Goal: Task Accomplishment & Management: Manage account settings

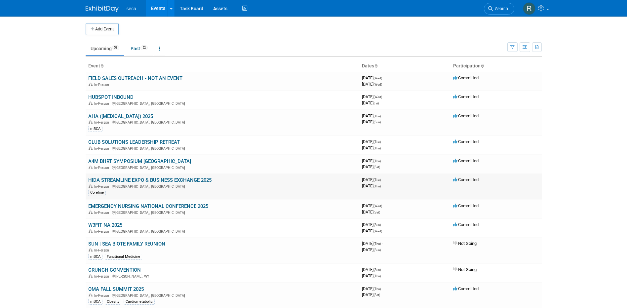
click at [116, 178] on link "HIDA STREAMLINE EXPO & BUSINESS EXCHANGE 2025" at bounding box center [149, 180] width 123 height 6
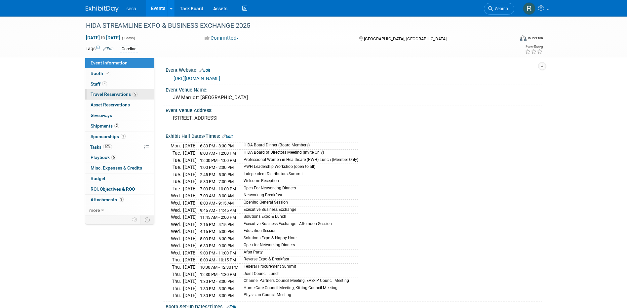
click at [122, 92] on span "Travel Reservations 5" at bounding box center [114, 94] width 47 height 5
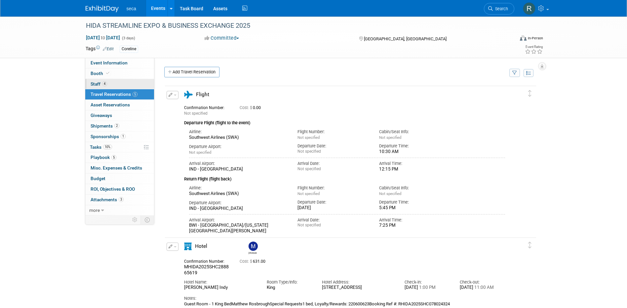
drag, startPoint x: 100, startPoint y: 85, endPoint x: 120, endPoint y: 87, distance: 20.3
click at [100, 85] on span "Staff 4" at bounding box center [99, 83] width 17 height 5
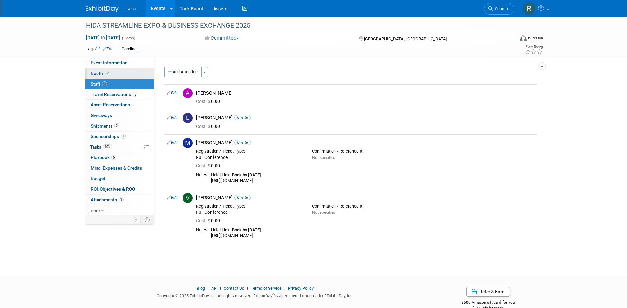
click at [126, 69] on link "Booth" at bounding box center [119, 73] width 69 height 10
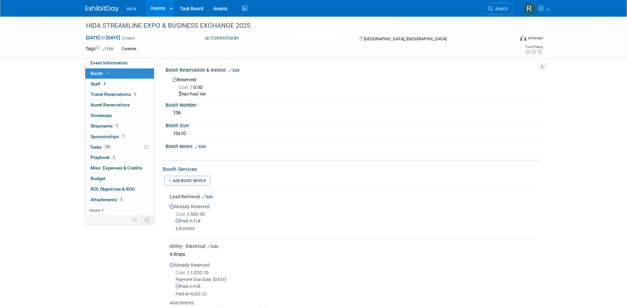
click at [156, 8] on link "Events" at bounding box center [158, 8] width 24 height 17
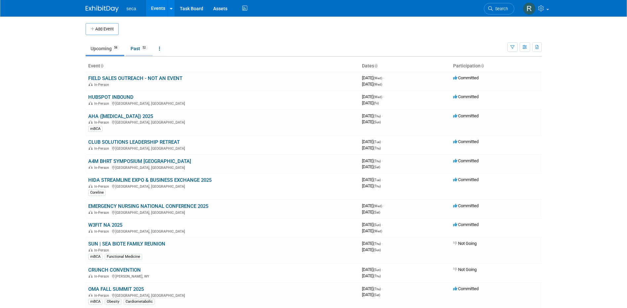
click at [138, 46] on link "Past 52" at bounding box center [139, 48] width 27 height 13
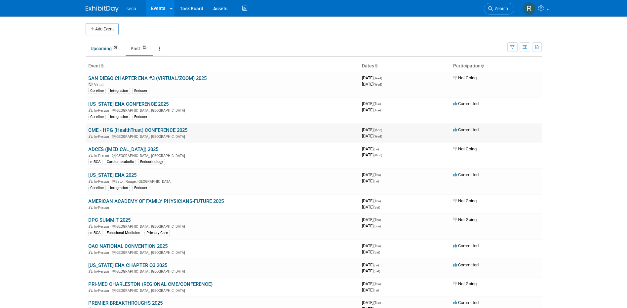
click at [138, 130] on link "CME - HPG (HealthTrust) CONFERENCE 2025" at bounding box center [137, 130] width 99 height 6
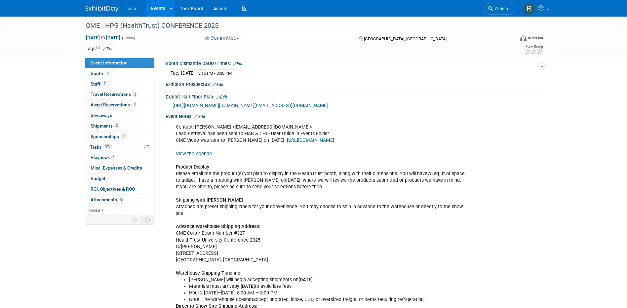
scroll to position [74, 0]
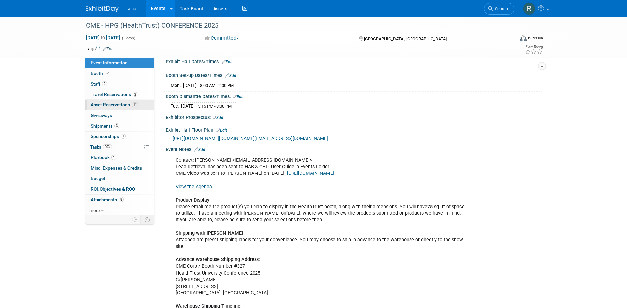
click at [119, 101] on link "11 Asset Reservations 11" at bounding box center [119, 105] width 69 height 10
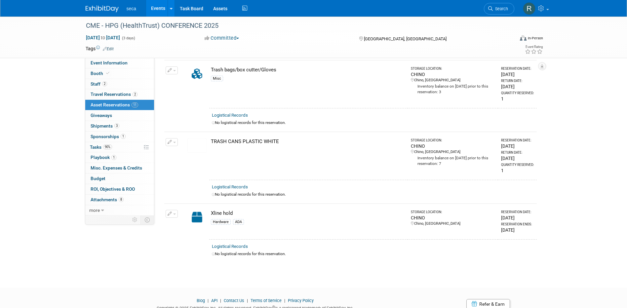
scroll to position [632, 0]
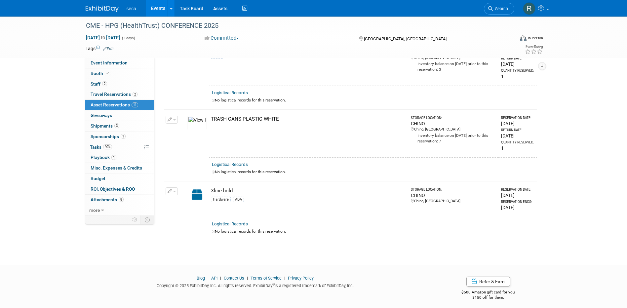
click at [158, 10] on link "Events" at bounding box center [158, 8] width 24 height 17
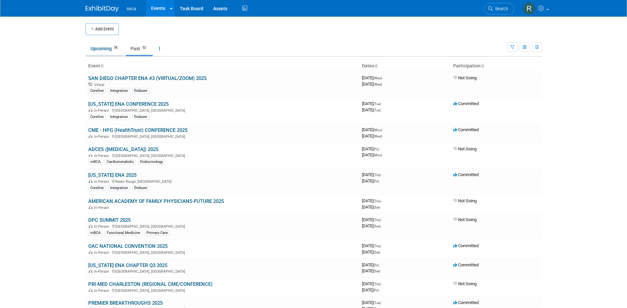
click at [107, 50] on link "Upcoming 58" at bounding box center [105, 48] width 39 height 13
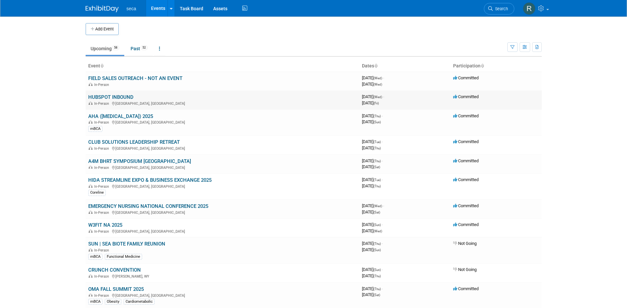
click at [116, 97] on link "HUBSPOT INBOUND" at bounding box center [110, 97] width 45 height 6
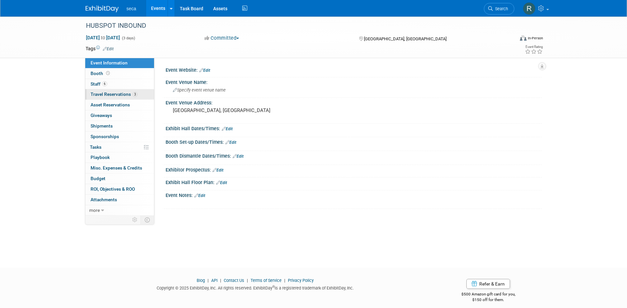
click at [110, 94] on span "Travel Reservations 3" at bounding box center [114, 94] width 47 height 5
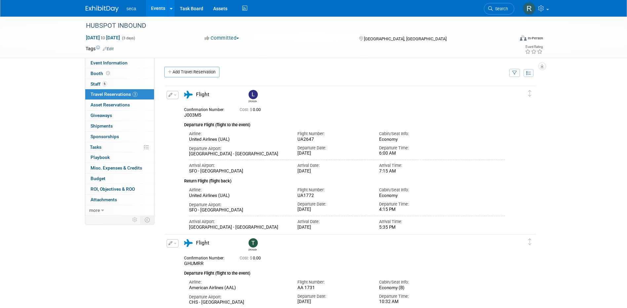
click at [155, 11] on link "Events" at bounding box center [158, 8] width 24 height 17
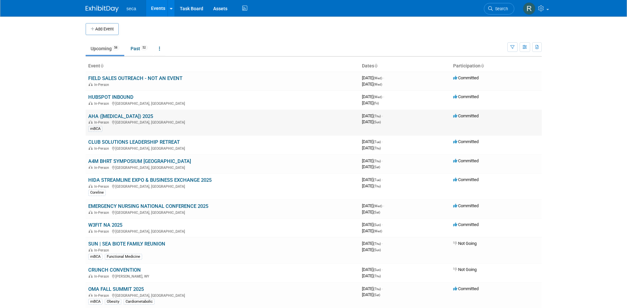
click at [116, 116] on link "AHA ([MEDICAL_DATA]) 2025" at bounding box center [120, 116] width 65 height 6
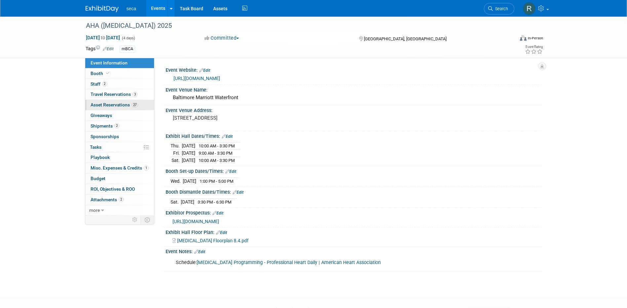
click at [104, 107] on span "Asset Reservations 27" at bounding box center [115, 104] width 48 height 5
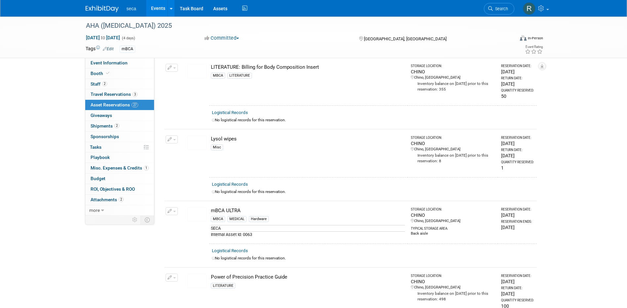
scroll to position [771, 0]
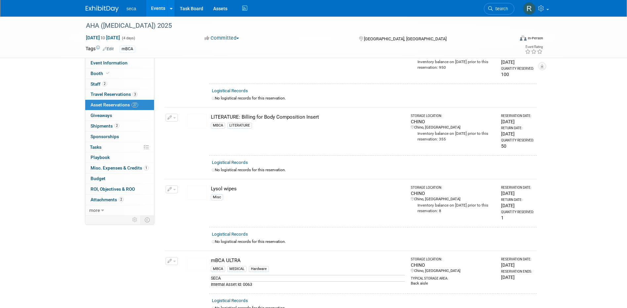
click at [21, 223] on div "AHA (HYPERTENSION) 2025 Sep 4, 2025 to Sep 7, 2025 (4 days) Sep 4, 2025 to Sep …" at bounding box center [313, 247] width 627 height 2005
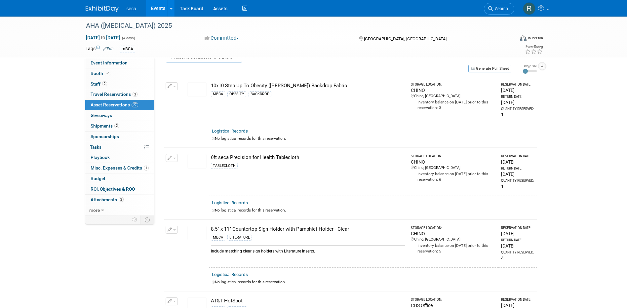
scroll to position [0, 0]
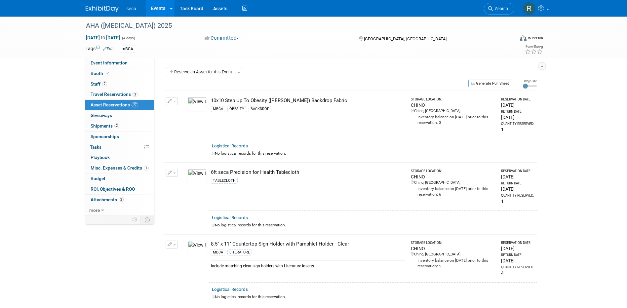
drag, startPoint x: 108, startPoint y: 128, endPoint x: 41, endPoint y: 77, distance: 83.7
click at [186, 74] on button "Reserve an Asset for this Event" at bounding box center [201, 72] width 70 height 11
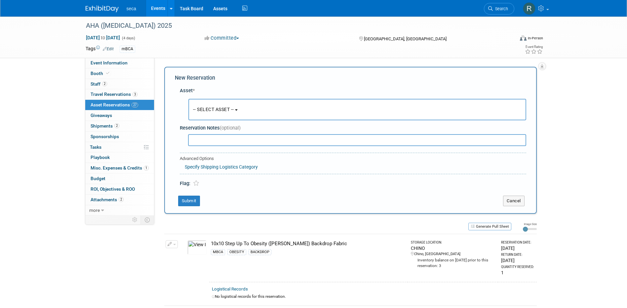
scroll to position [6, 0]
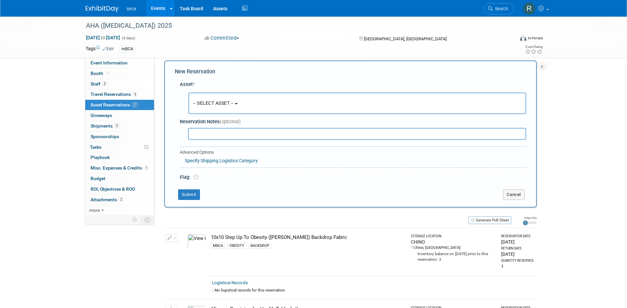
click at [210, 102] on span "-- SELECT ASSET --" at bounding box center [213, 102] width 41 height 5
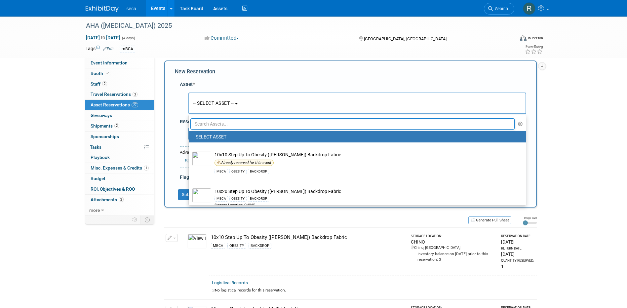
click at [211, 125] on input "text" at bounding box center [352, 123] width 325 height 11
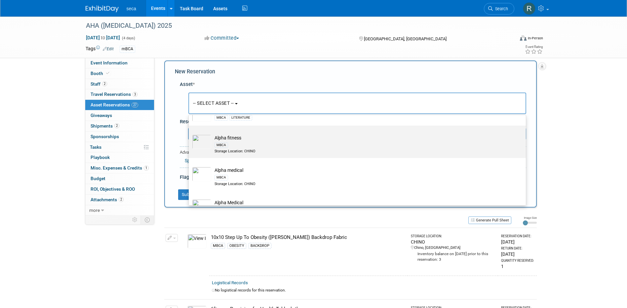
scroll to position [64, 0]
type input "alph"
click at [235, 138] on td "Alpha medical MBCA Storage Location: CHINO" at bounding box center [361, 146] width 301 height 20
click at [190, 135] on input "Alpha medical MBCA Storage Location: CHINO" at bounding box center [187, 133] width 4 height 4
select select "10729180"
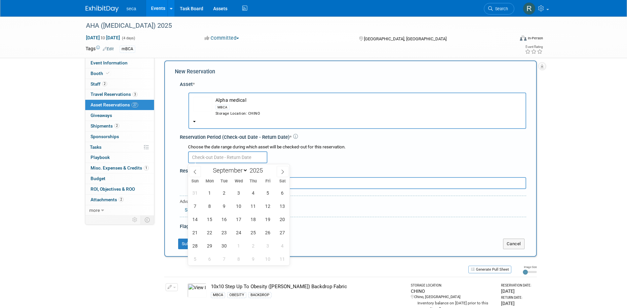
click at [230, 158] on input "text" at bounding box center [227, 157] width 79 height 12
click at [195, 170] on icon at bounding box center [195, 172] width 5 height 5
select select "7"
click at [210, 247] on span "25" at bounding box center [209, 245] width 13 height 13
type input "Aug 25, 2025"
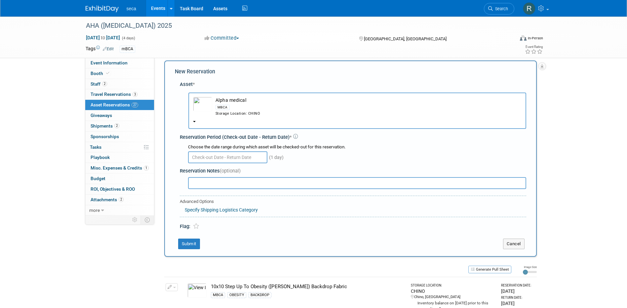
click at [322, 161] on div "(1 day)" at bounding box center [357, 156] width 338 height 13
click at [215, 155] on input "text" at bounding box center [227, 157] width 79 height 12
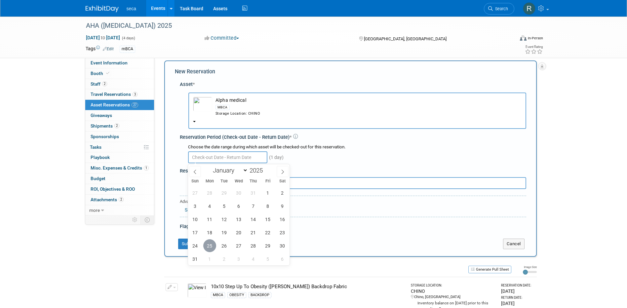
click at [209, 242] on span "25" at bounding box center [209, 245] width 13 height 13
type input "Aug 25, 2025"
click at [283, 172] on icon at bounding box center [282, 172] width 5 height 5
select select "8"
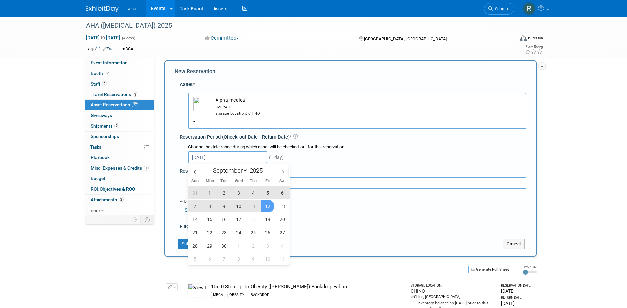
click at [266, 205] on span "12" at bounding box center [267, 206] width 13 height 13
type input "Aug 25, 2025 to Sep 12, 2025"
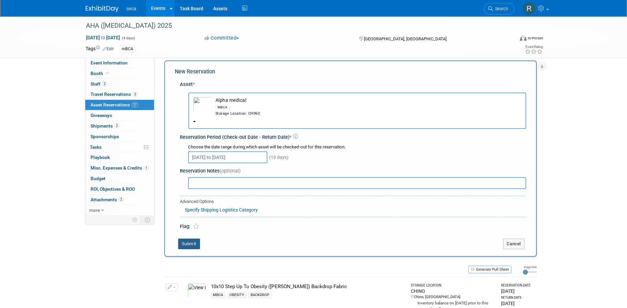
click at [187, 247] on button "Submit" at bounding box center [189, 244] width 22 height 11
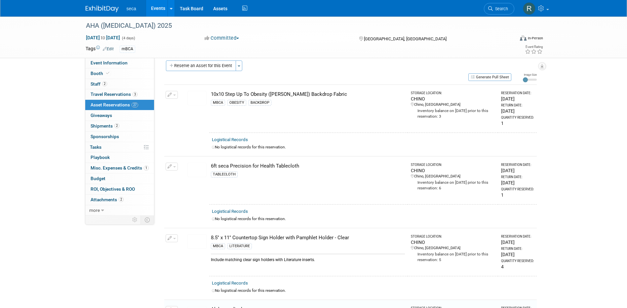
scroll to position [222, 0]
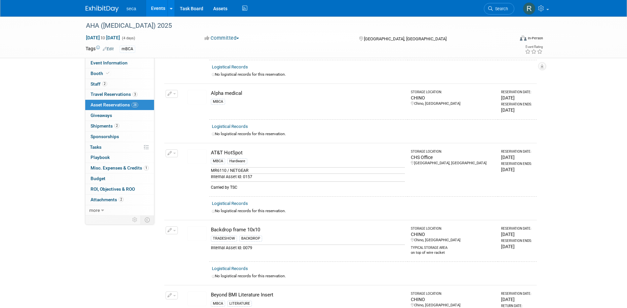
click at [152, 10] on link "Events" at bounding box center [158, 8] width 24 height 17
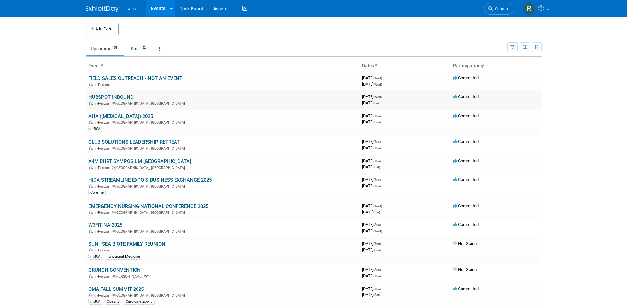
click at [116, 97] on link "HUBSPOT INBOUND" at bounding box center [110, 97] width 45 height 6
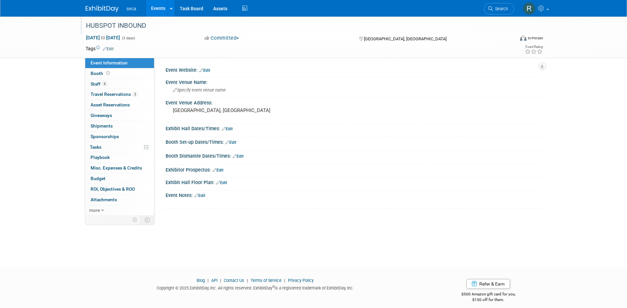
click at [149, 25] on div "HUBSPOT INBOUND" at bounding box center [294, 26] width 421 height 12
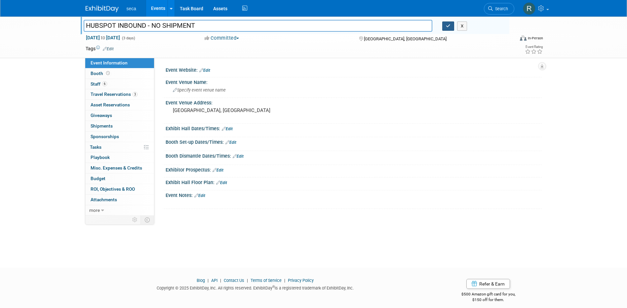
type input "HUBSPOT INBOUND - NO SHIPMENT"
click at [447, 25] on icon "button" at bounding box center [448, 26] width 5 height 4
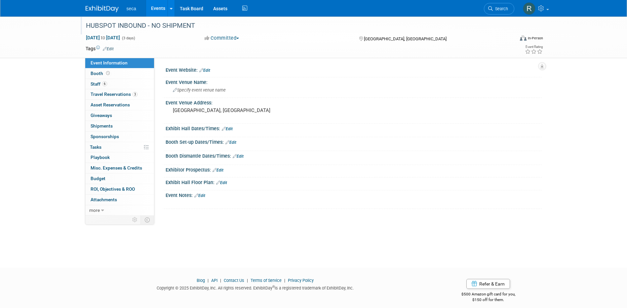
click at [153, 8] on link "Events" at bounding box center [158, 8] width 24 height 17
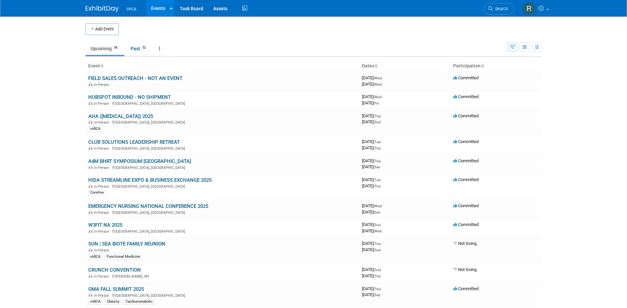
click at [511, 48] on icon "button" at bounding box center [512, 47] width 4 height 4
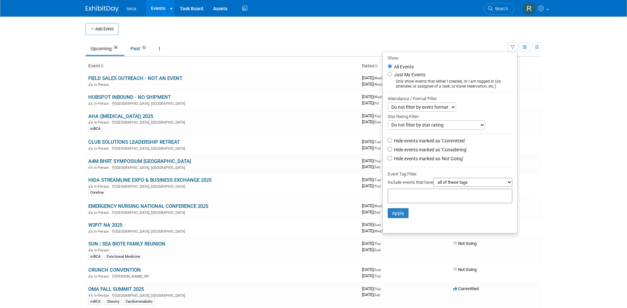
click at [393, 160] on label "Hide events marked as 'Not Going'" at bounding box center [428, 158] width 71 height 7
click at [389, 160] on input "Hide events marked as 'Not Going'" at bounding box center [390, 158] width 4 height 4
checkbox input "true"
click at [388, 149] on input "Hide events marked as 'Considering'" at bounding box center [390, 149] width 4 height 4
checkbox input "true"
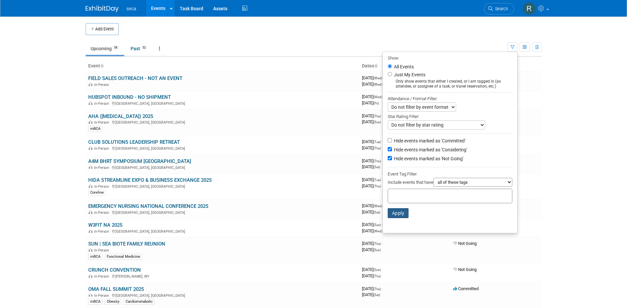
click at [389, 214] on button "Apply" at bounding box center [398, 213] width 21 height 10
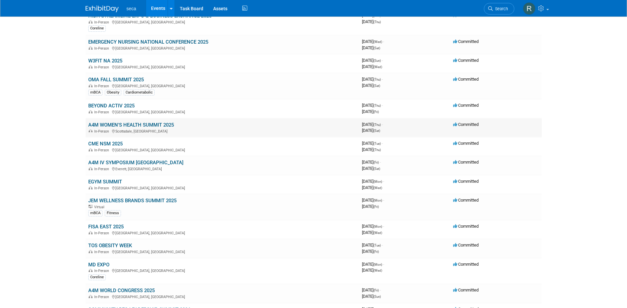
scroll to position [165, 0]
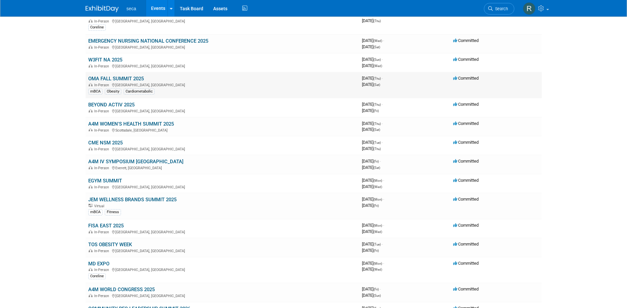
click at [118, 77] on link "OMA FALL SUMMIT 2025" at bounding box center [116, 79] width 56 height 6
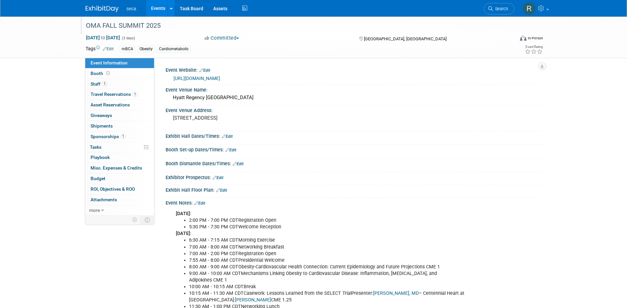
click at [174, 25] on div "OMA FALL SUMMIT 2025" at bounding box center [294, 26] width 421 height 12
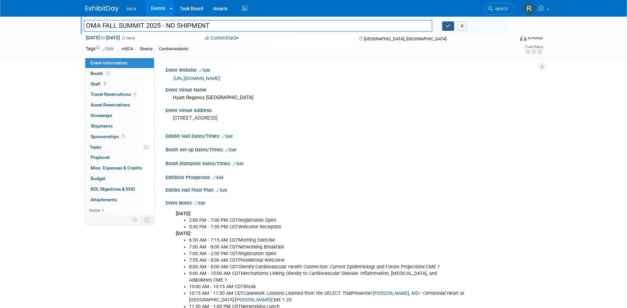
type input "OMA FALL SUMMIT 2025 - NO SHIPMENT"
click at [450, 26] on icon "button" at bounding box center [448, 26] width 5 height 4
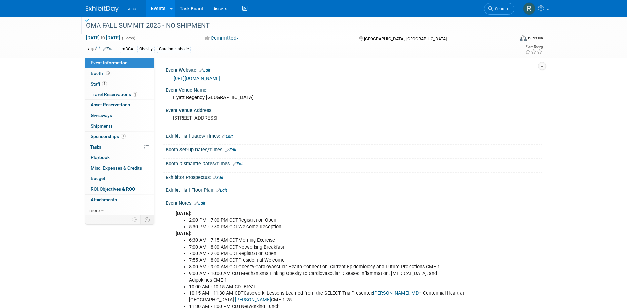
click at [154, 11] on link "Events" at bounding box center [158, 8] width 24 height 17
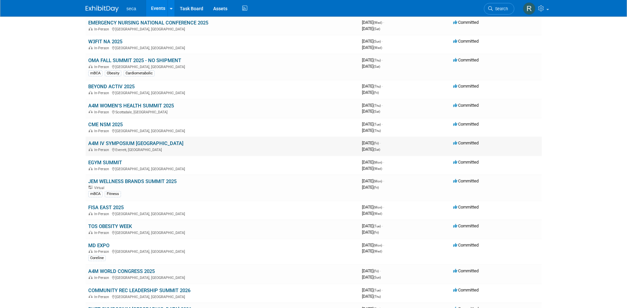
scroll to position [198, 0]
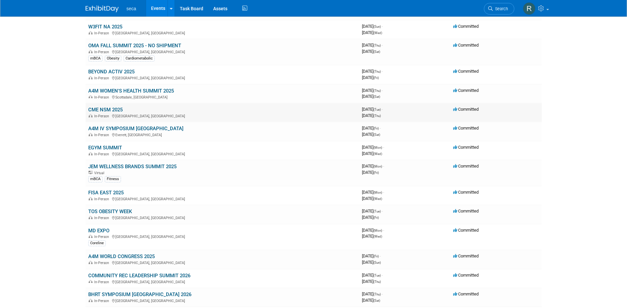
click at [92, 108] on link "CME NSM 2025" at bounding box center [105, 110] width 34 height 6
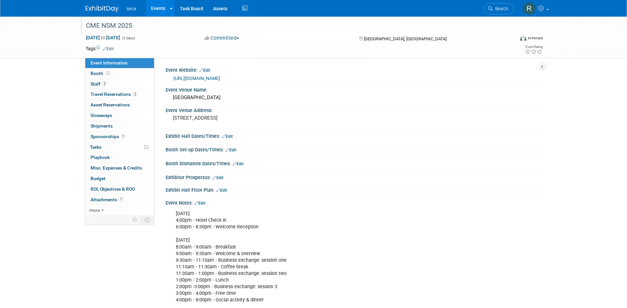
click at [148, 25] on div "CME NSM 2025" at bounding box center [294, 26] width 421 height 12
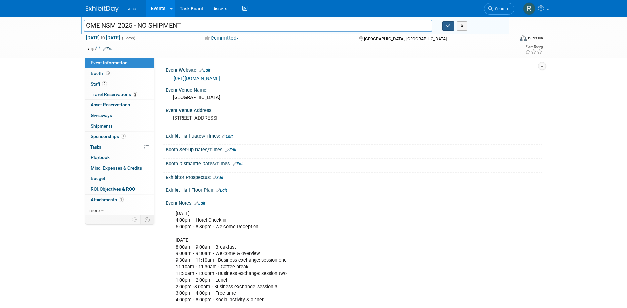
type input "CME NSM 2025 - NO SHIPMENT"
click at [448, 27] on icon "button" at bounding box center [448, 26] width 5 height 4
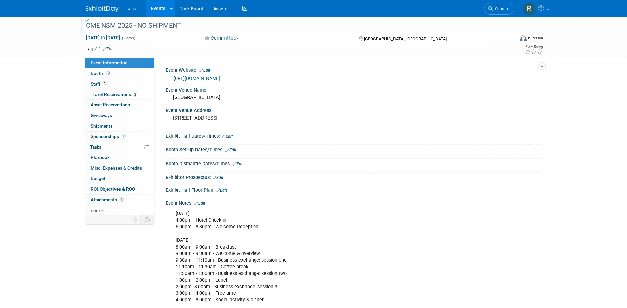
click at [156, 4] on link "Events" at bounding box center [158, 8] width 24 height 17
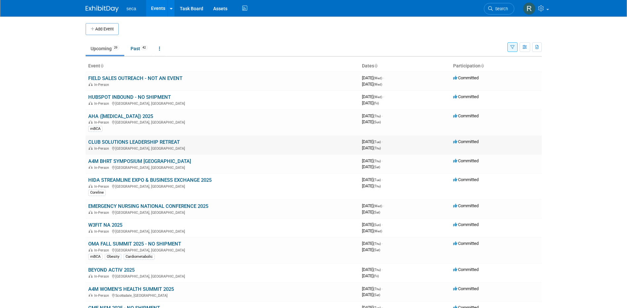
click at [126, 142] on link "CLUB SOLUTIONS LEADERSHIP RETREAT" at bounding box center [134, 142] width 92 height 6
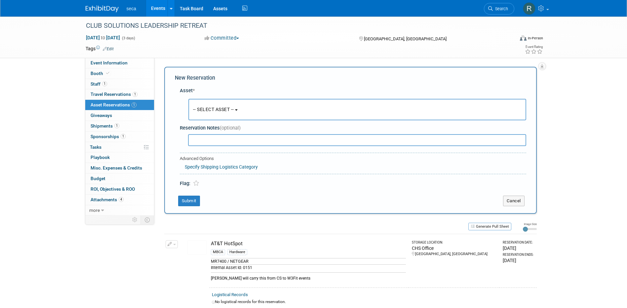
scroll to position [6, 0]
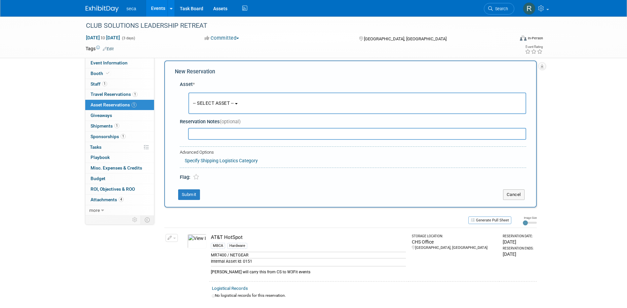
click at [212, 103] on span "-- SELECT ASSET --" at bounding box center [213, 102] width 41 height 5
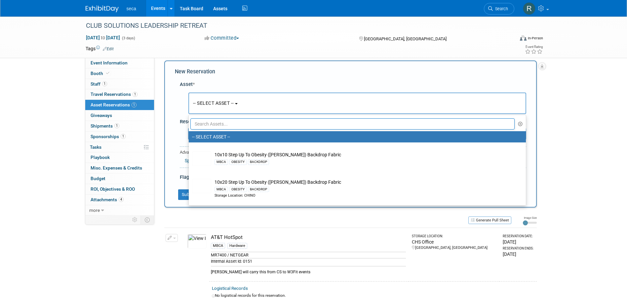
click at [215, 125] on input "text" at bounding box center [352, 123] width 325 height 11
type input "a"
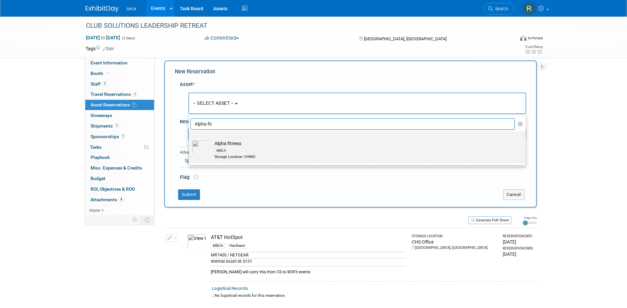
type input "Alpha fit"
click at [229, 146] on td "Alpha fitness MBCA Storage Location: CHINO" at bounding box center [361, 150] width 301 height 20
click at [190, 139] on input "Alpha fitness MBCA Storage Location: CHINO" at bounding box center [187, 137] width 4 height 4
select select "10729181"
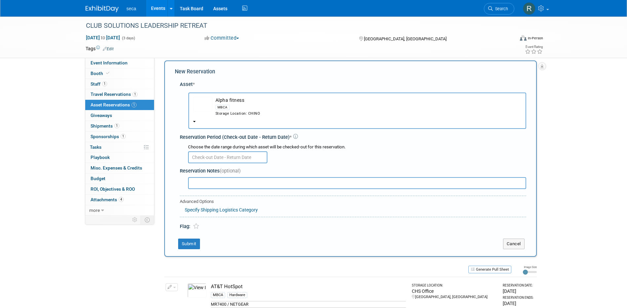
click at [223, 156] on input "text" at bounding box center [227, 157] width 79 height 12
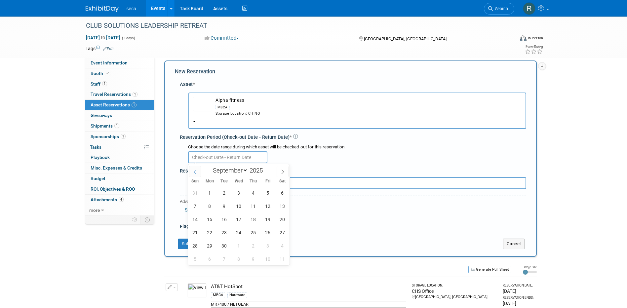
click at [194, 171] on icon at bounding box center [195, 172] width 5 height 5
select select "7"
click at [265, 248] on span "29" at bounding box center [267, 245] width 13 height 13
type input "Aug 29, 2025"
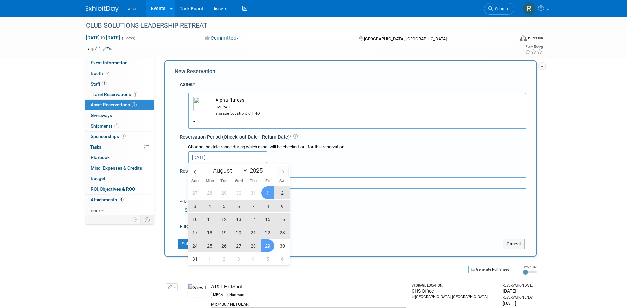
click at [282, 171] on icon at bounding box center [282, 172] width 5 height 5
select select "8"
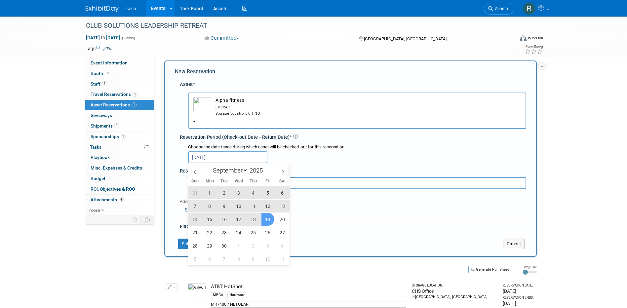
click at [268, 216] on span "19" at bounding box center [267, 219] width 13 height 13
type input "Aug 29, 2025 to Sep 19, 2025"
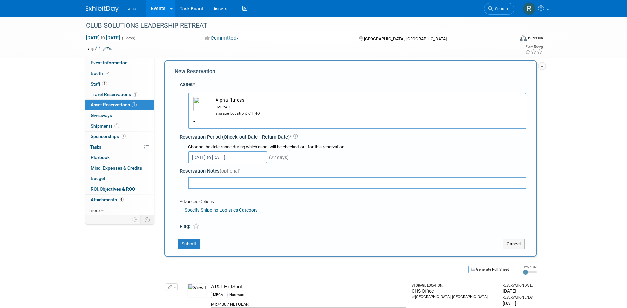
click at [213, 178] on input "text" at bounding box center [357, 183] width 338 height 12
drag, startPoint x: 230, startPoint y: 184, endPoint x: 174, endPoint y: 184, distance: 56.9
click at [174, 184] on div "New Reservation Asset * -- SELECT ASSET --" at bounding box center [350, 158] width 373 height 196
type input "Needs to be assembled"
click at [195, 242] on button "Submit" at bounding box center [189, 244] width 22 height 11
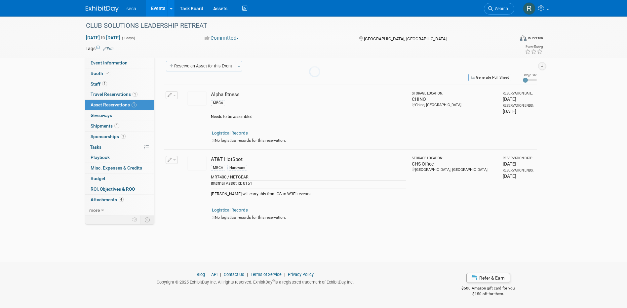
scroll to position [6, 0]
click at [157, 4] on link "Events" at bounding box center [158, 8] width 24 height 17
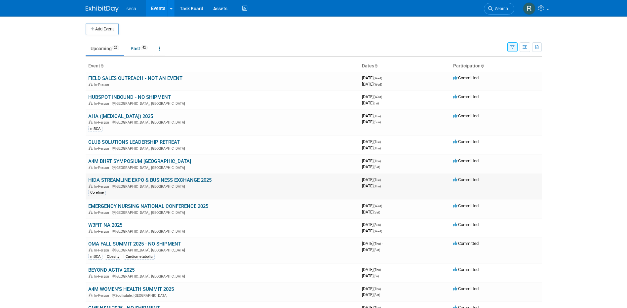
click at [118, 180] on link "HIDA STREAMLINE EXPO & BUSINESS EXCHANGE 2025" at bounding box center [149, 180] width 123 height 6
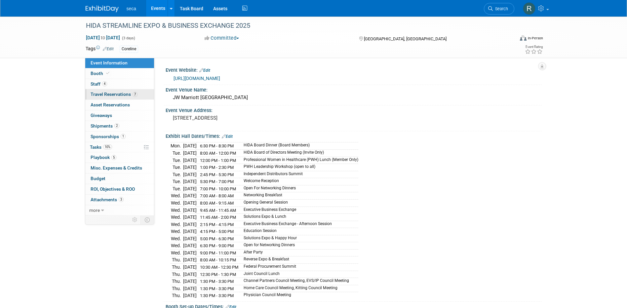
click at [105, 96] on span "Travel Reservations 7" at bounding box center [114, 94] width 47 height 5
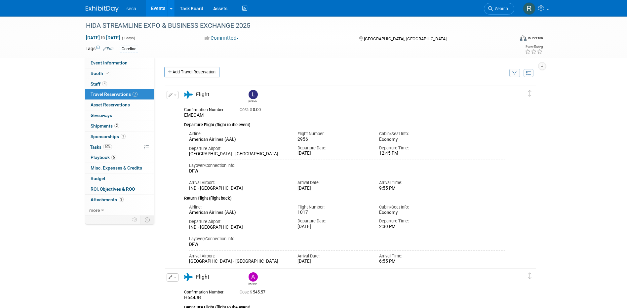
click at [153, 7] on link "Events" at bounding box center [158, 8] width 24 height 17
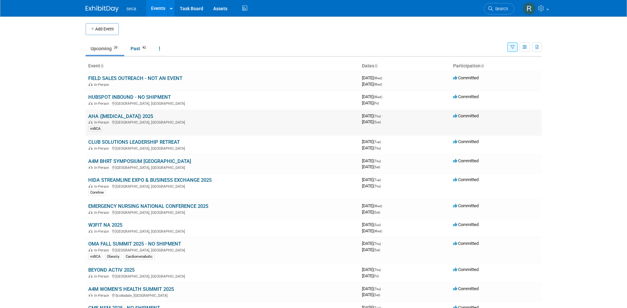
click at [122, 117] on link "AHA ([MEDICAL_DATA]) 2025" at bounding box center [120, 116] width 65 height 6
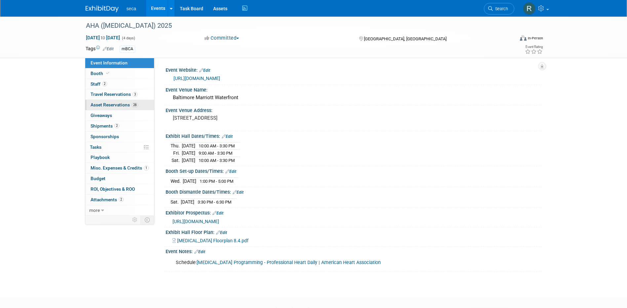
click at [118, 102] on span "Asset Reservations 28" at bounding box center [115, 104] width 48 height 5
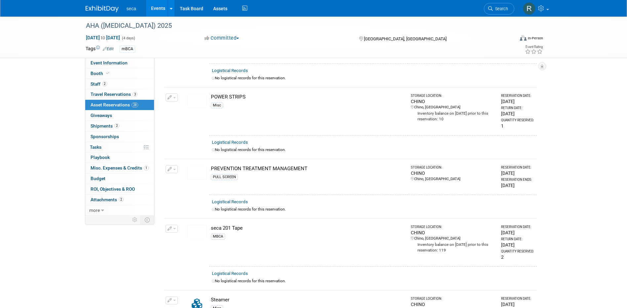
scroll to position [1157, 0]
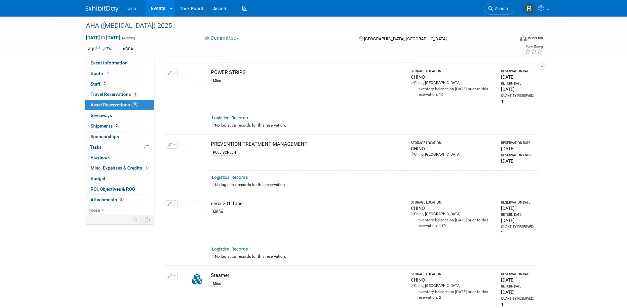
click at [156, 8] on link "Events" at bounding box center [158, 8] width 24 height 17
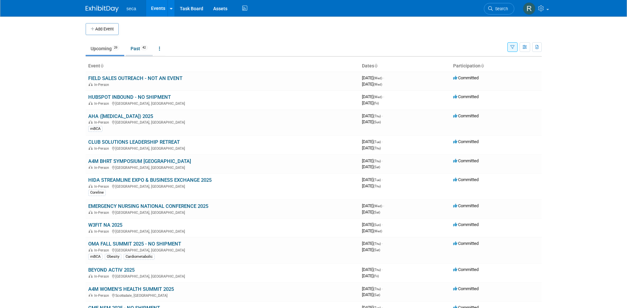
click at [138, 48] on link "Past 42" at bounding box center [139, 48] width 27 height 13
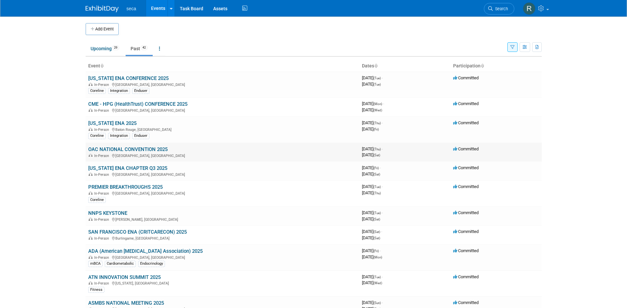
click at [117, 149] on link "OAC NATIONAL CONVENTION 2025" at bounding box center [127, 149] width 79 height 6
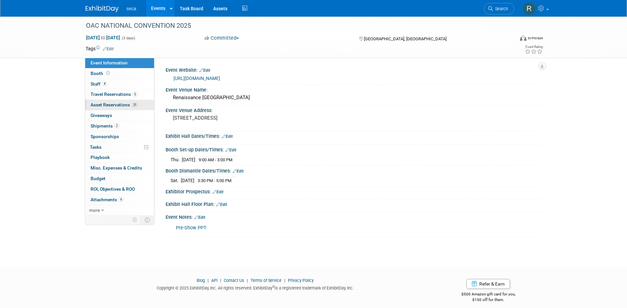
click at [109, 104] on span "Asset Reservations 31" at bounding box center [115, 104] width 48 height 5
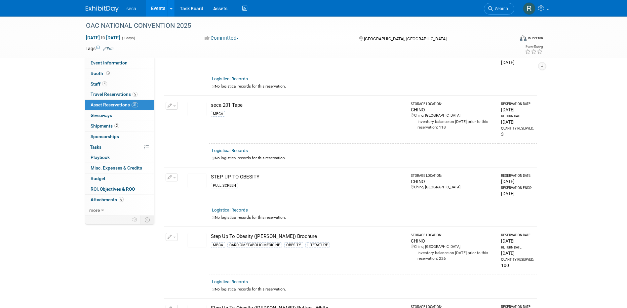
scroll to position [1322, 0]
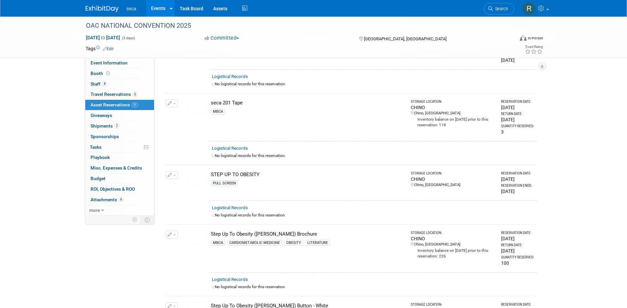
click at [197, 171] on img at bounding box center [196, 178] width 19 height 15
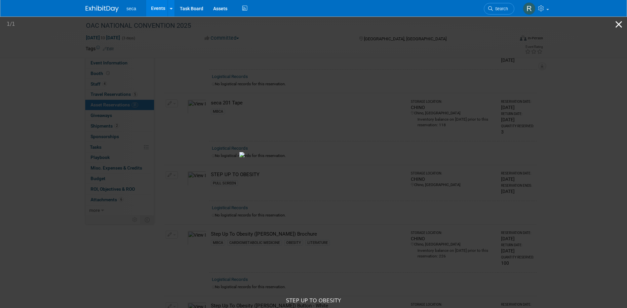
click at [618, 23] on button "Close gallery" at bounding box center [619, 25] width 17 height 16
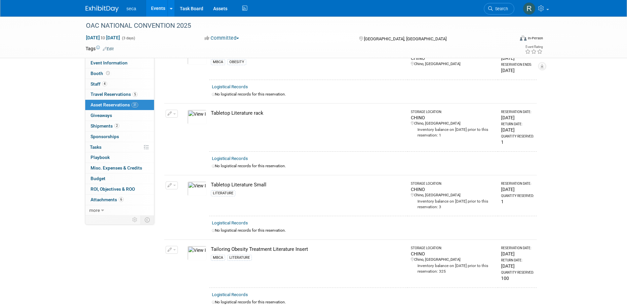
scroll to position [1653, 0]
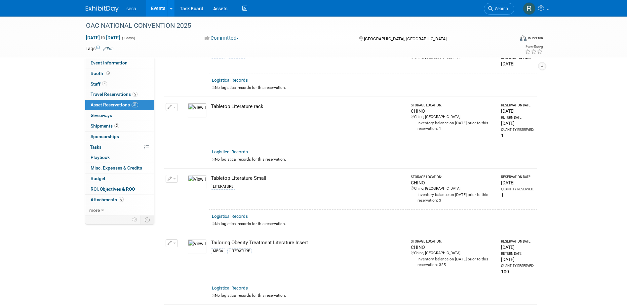
click at [161, 5] on link "Events" at bounding box center [158, 8] width 24 height 17
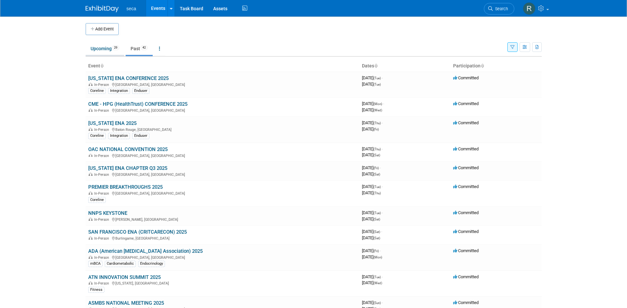
click at [101, 52] on link "Upcoming 29" at bounding box center [105, 48] width 39 height 13
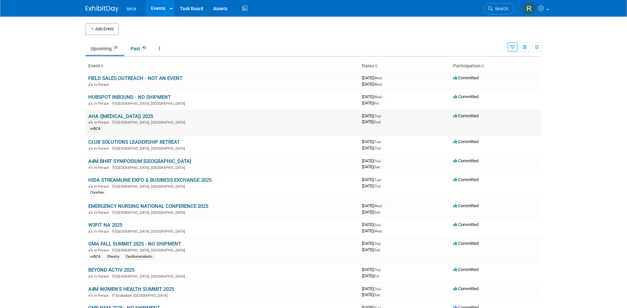
click at [121, 116] on link "AHA ([MEDICAL_DATA]) 2025" at bounding box center [120, 116] width 65 height 6
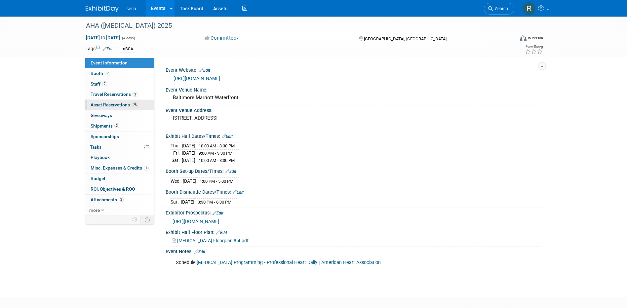
click at [115, 103] on span "Asset Reservations 28" at bounding box center [115, 104] width 48 height 5
